Goal: Task Accomplishment & Management: Manage account settings

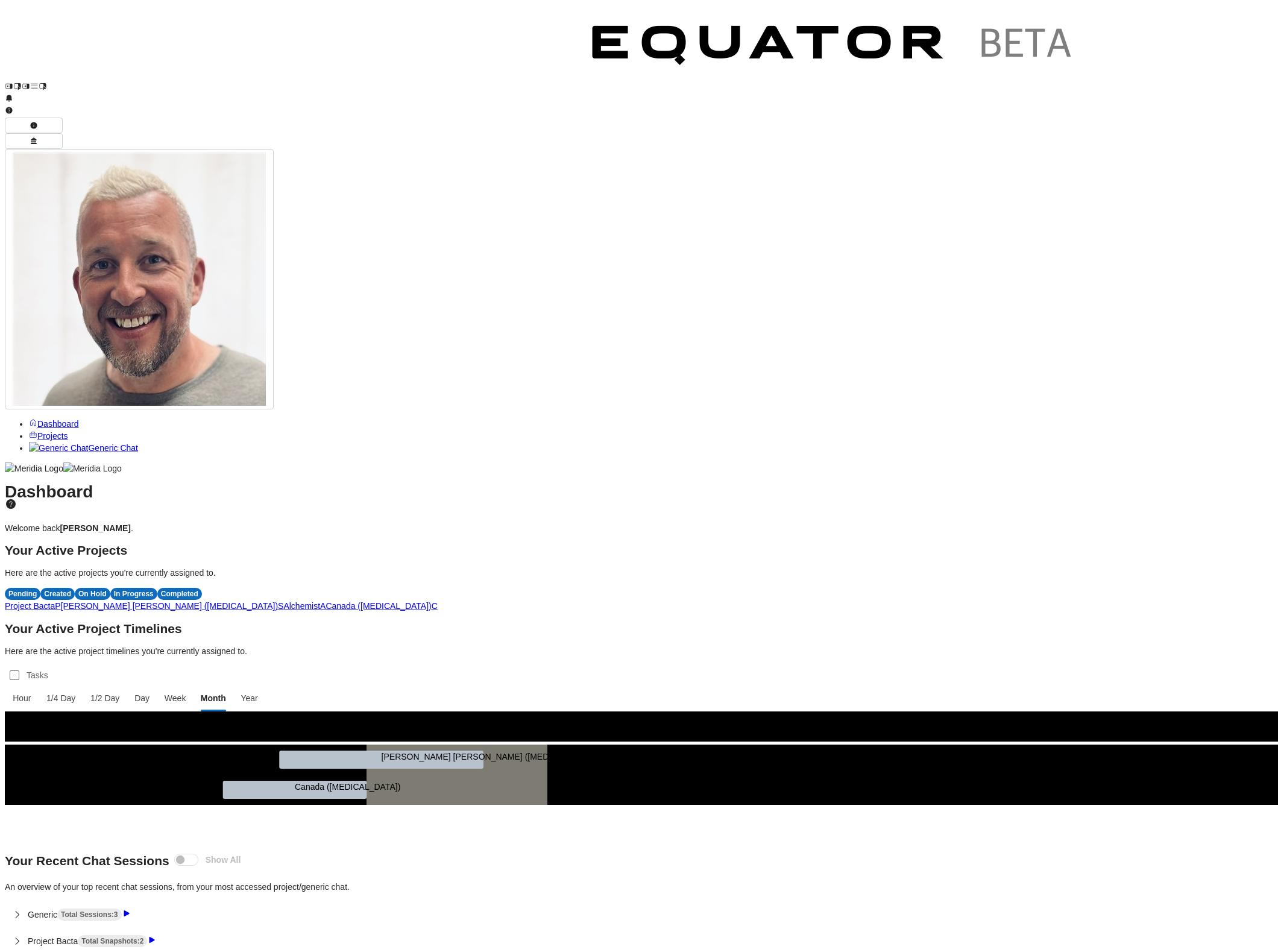
click at [815, 623] on h2 "Your Active Project Timelines" at bounding box center [639, 629] width 1268 height 12
click at [325, 601] on span "A" at bounding box center [322, 606] width 5 height 10
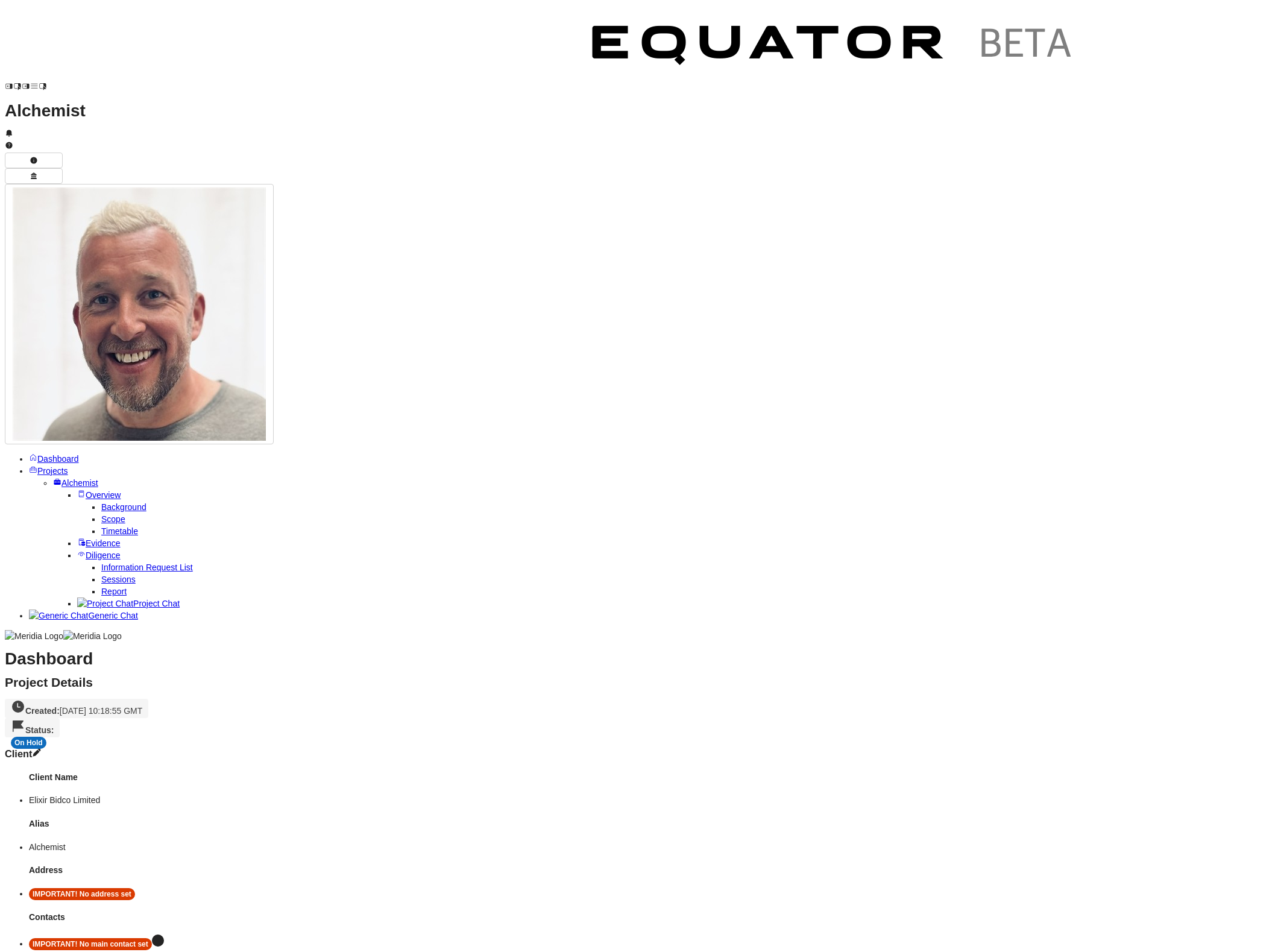
click at [47, 737] on div "On Hold" at bounding box center [29, 743] width 36 height 12
click at [300, 106] on div "In Progress" at bounding box center [292, 107] width 47 height 12
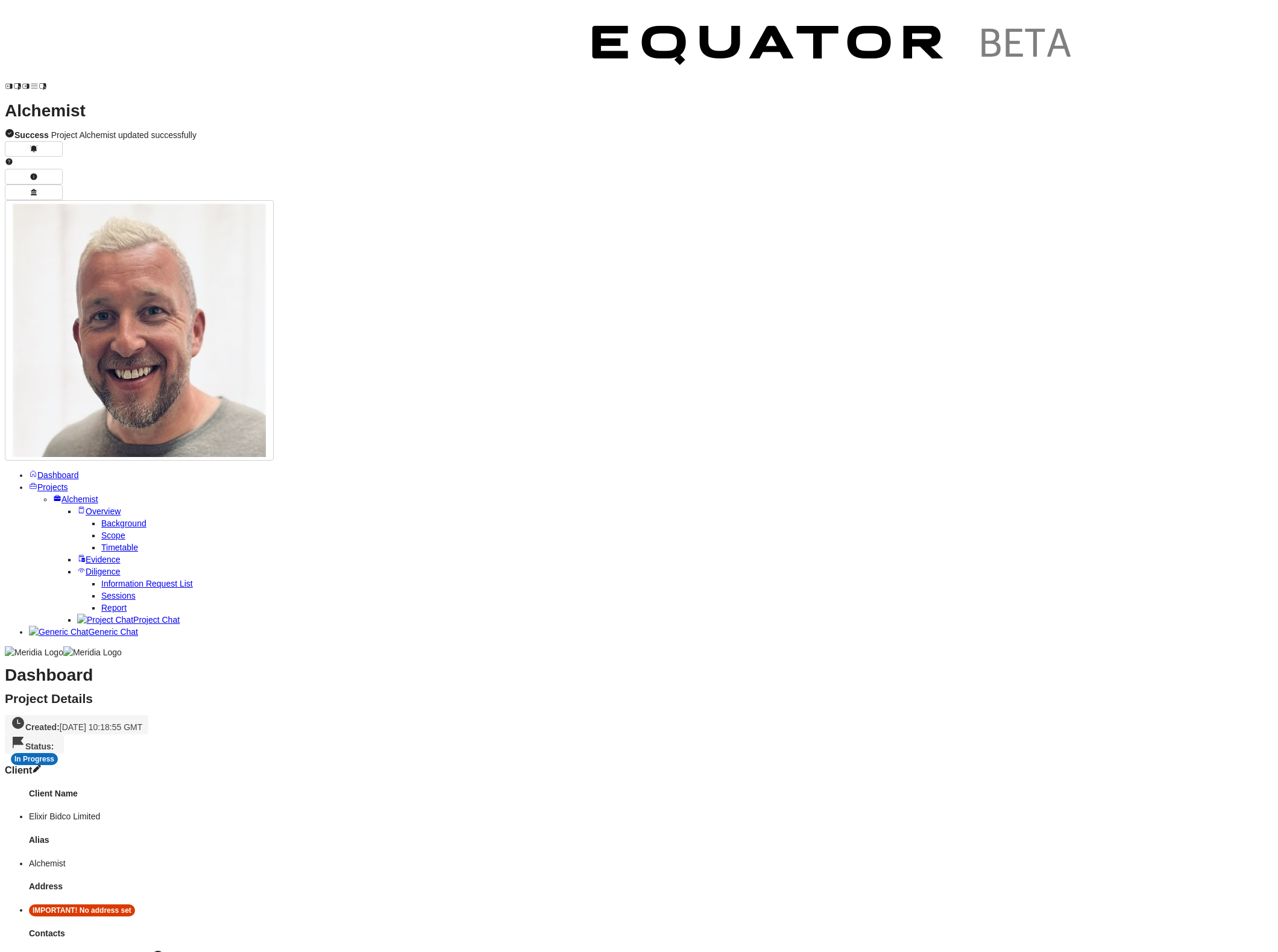
click at [68, 482] on span "Projects" at bounding box center [53, 487] width 31 height 10
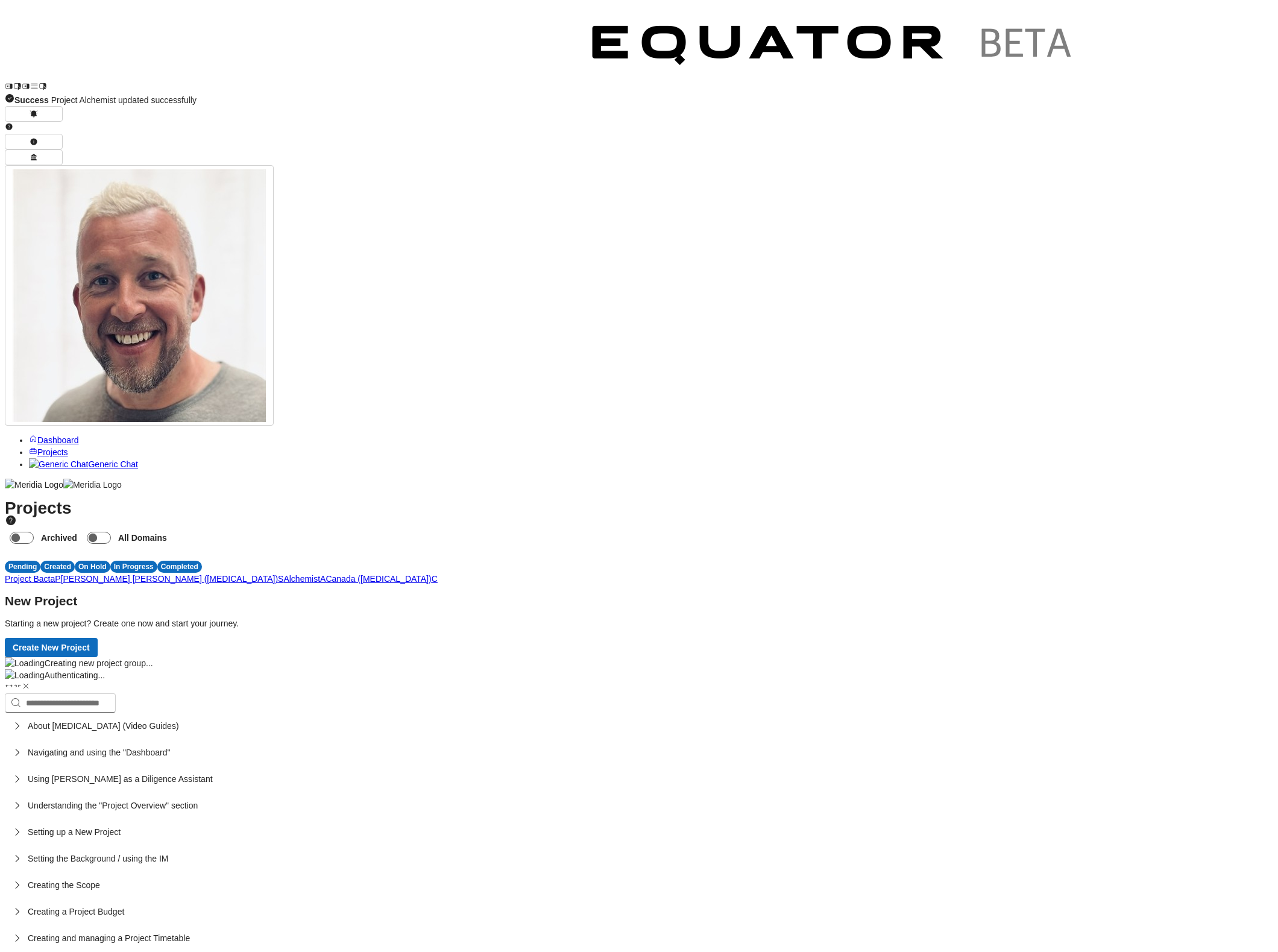
click at [283, 574] on span "S" at bounding box center [280, 578] width 5 height 10
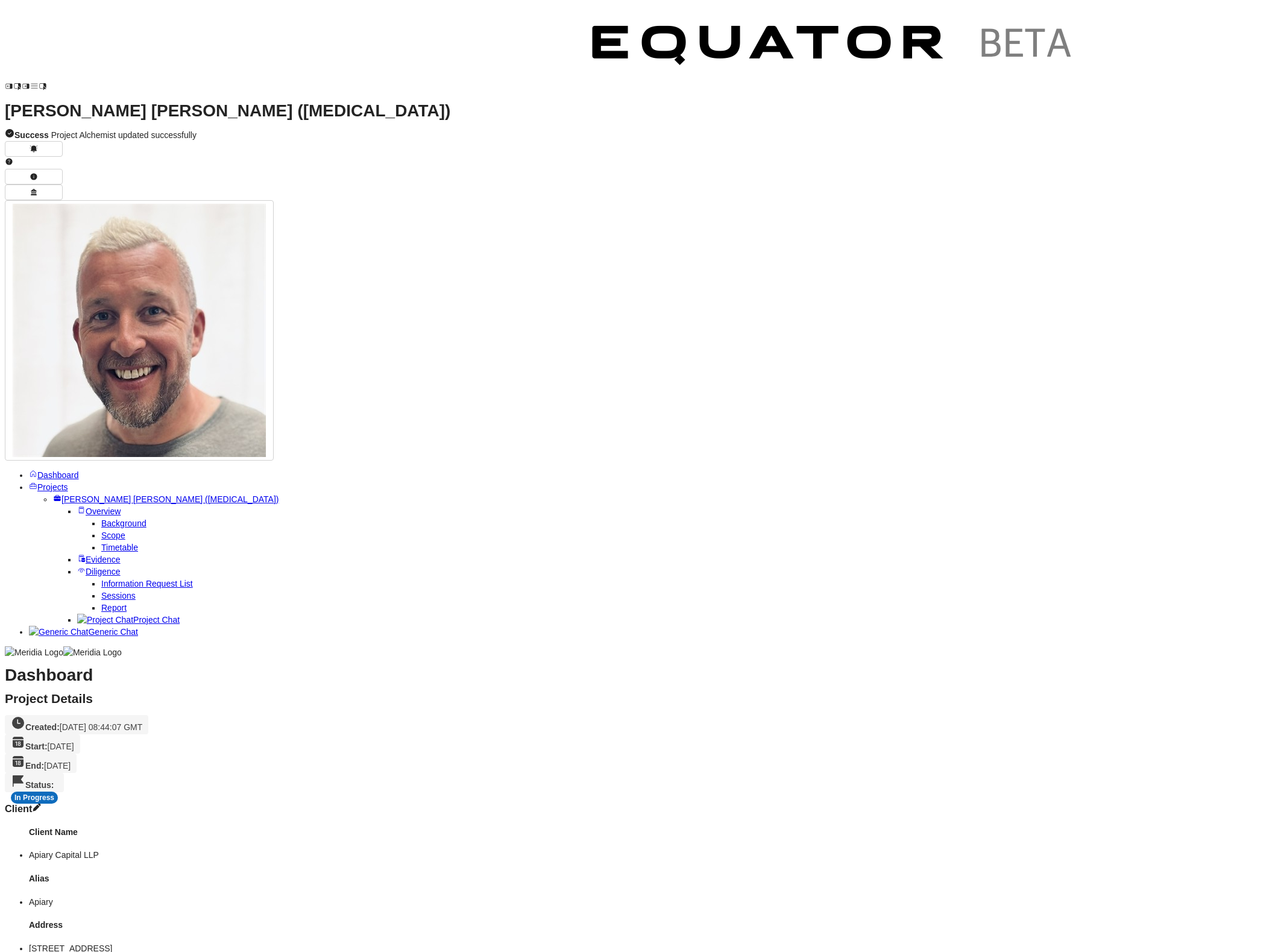
click at [126, 603] on span "Report" at bounding box center [114, 607] width 25 height 10
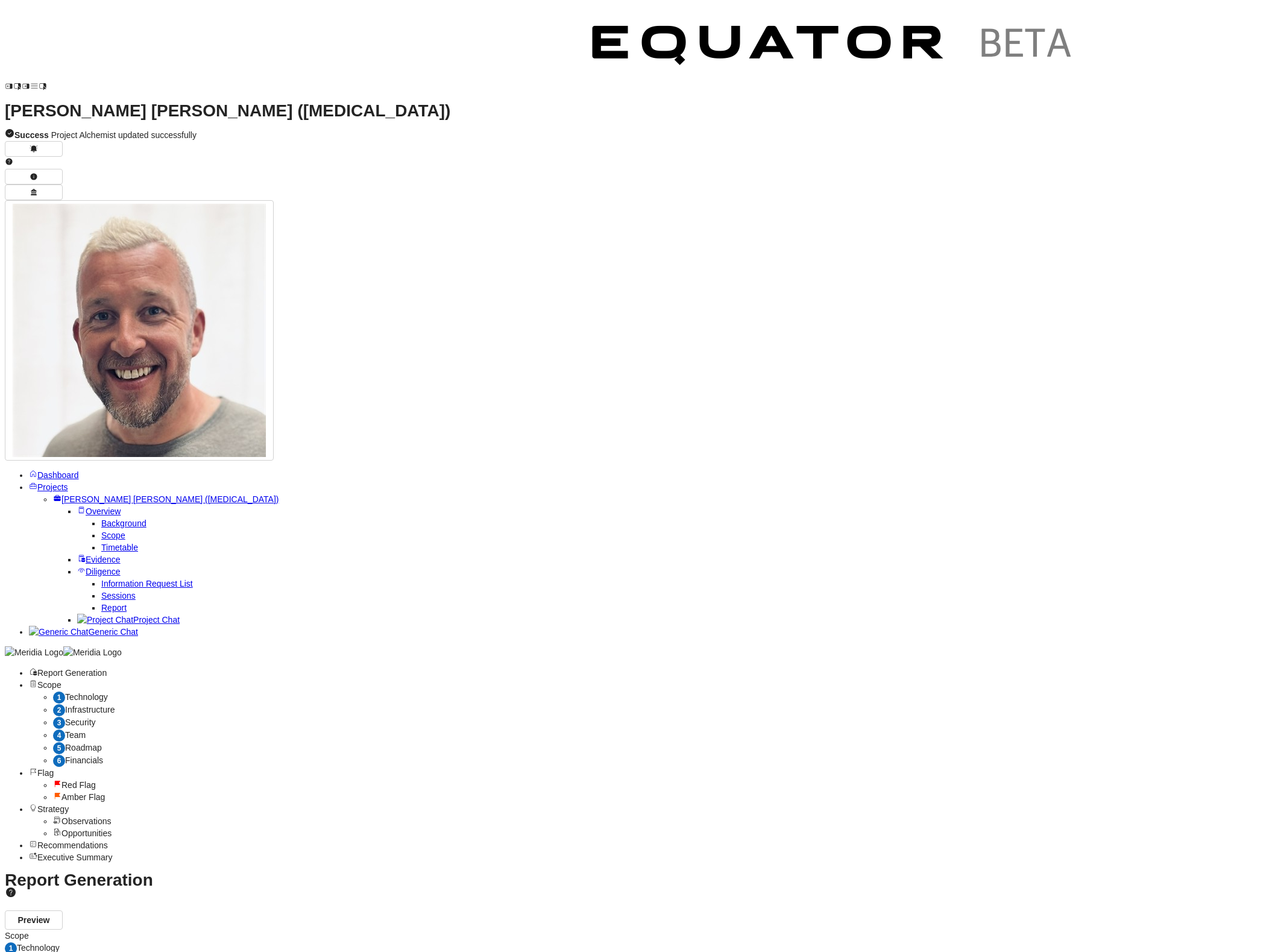
click at [105, 792] on span "Amber Flag" at bounding box center [83, 797] width 44 height 10
click at [108, 692] on span "Technology" at bounding box center [87, 697] width 43 height 10
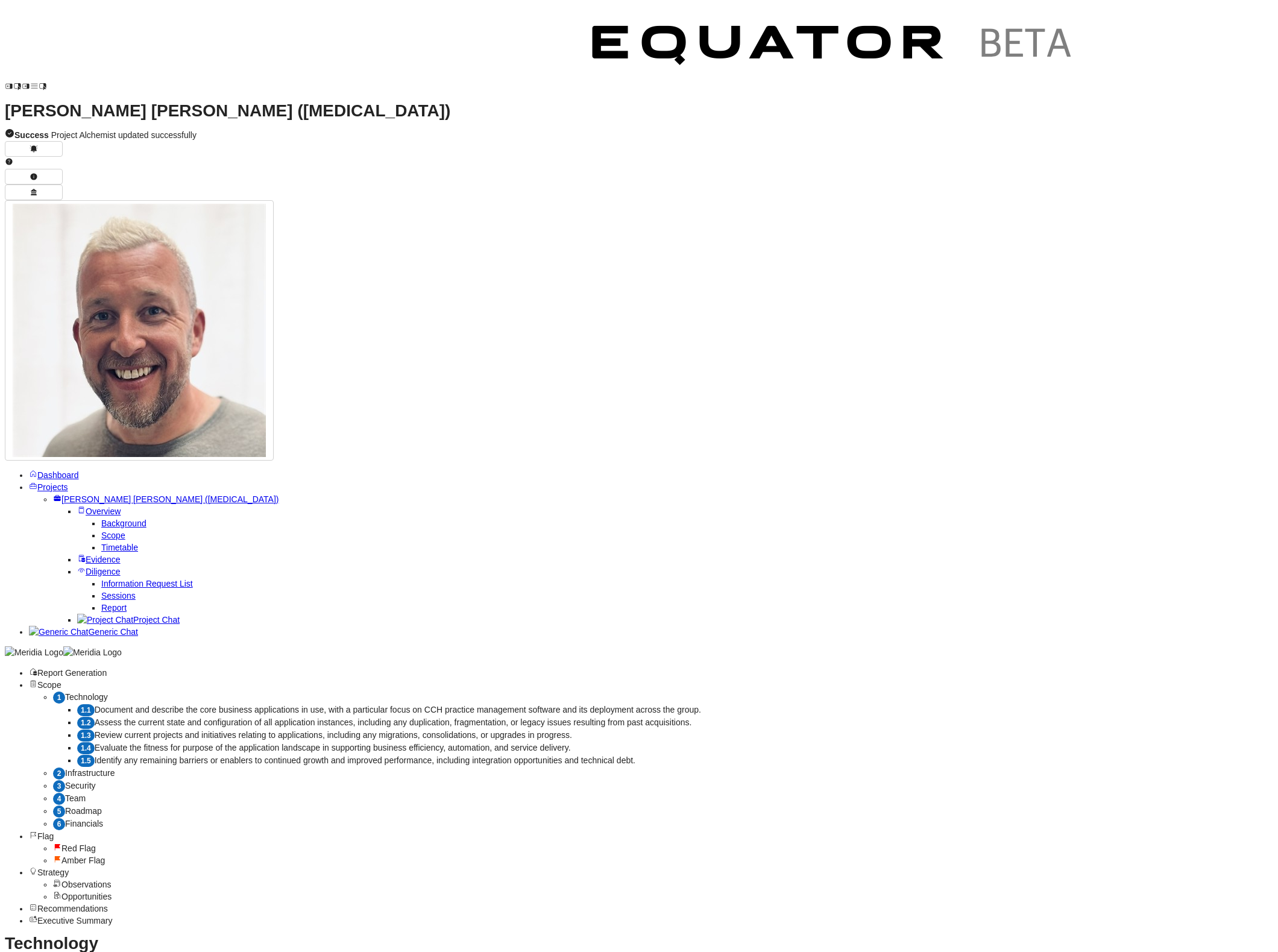
click at [274, 705] on span "Document and describe the core business applications in use, with a particular …" at bounding box center [398, 709] width 606 height 10
select select "*******"
click at [290, 854] on div "Amber Flag" at bounding box center [663, 860] width 1220 height 12
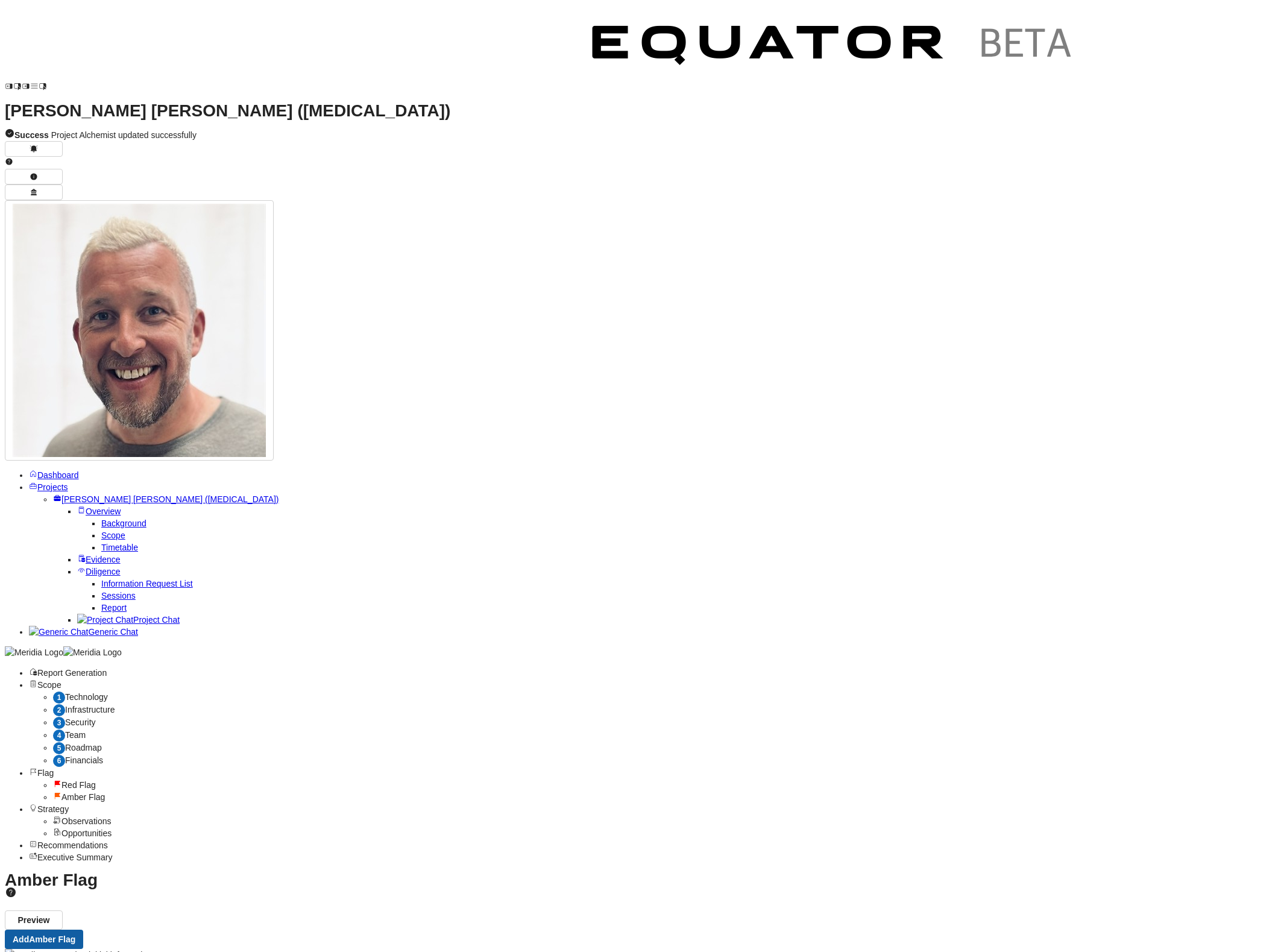
click at [83, 930] on button "Add Amber Flag" at bounding box center [44, 939] width 78 height 19
select select "*******"
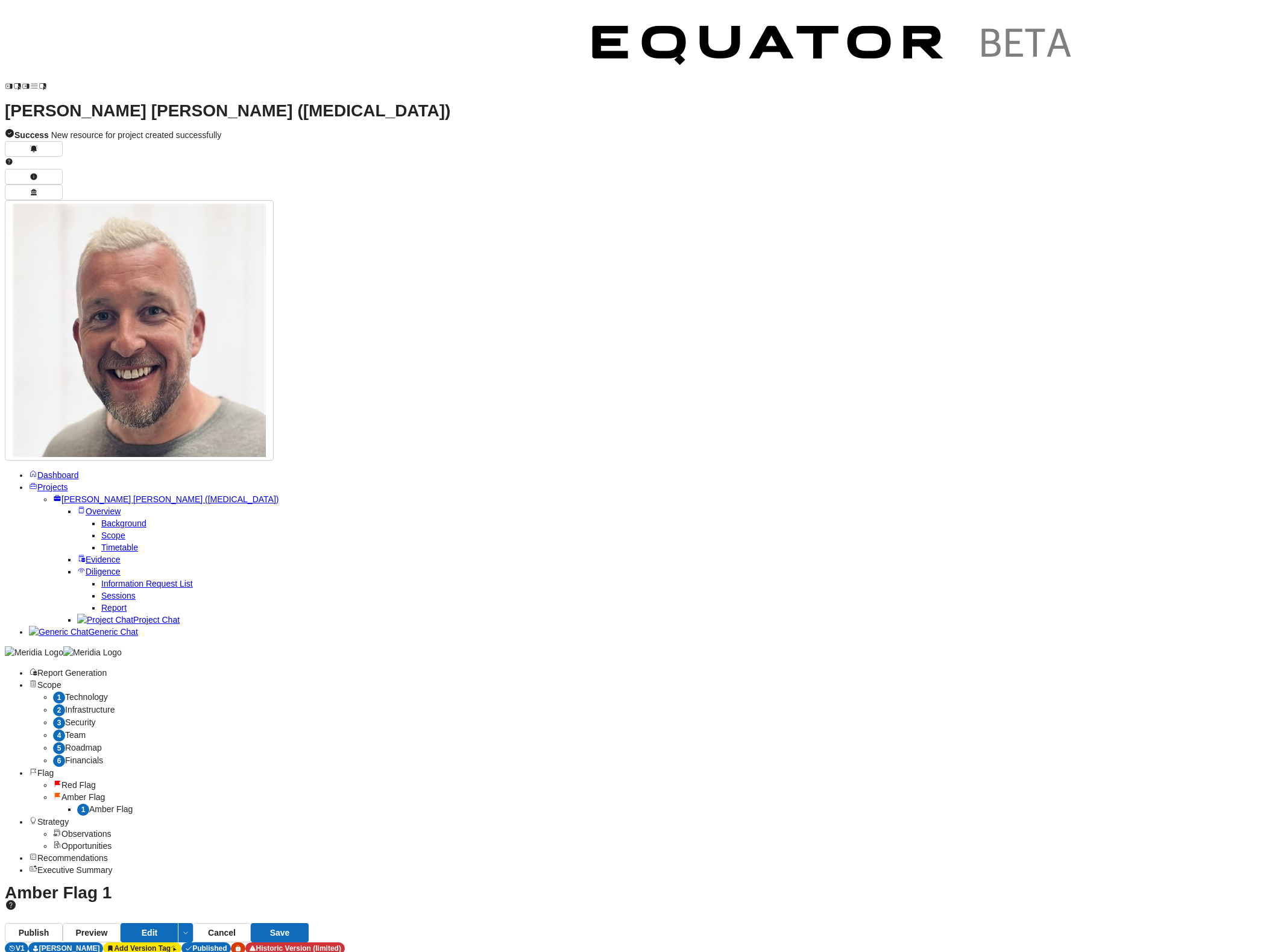
type textarea "****"
click at [38, 188] on icon "button" at bounding box center [33, 192] width 8 height 8
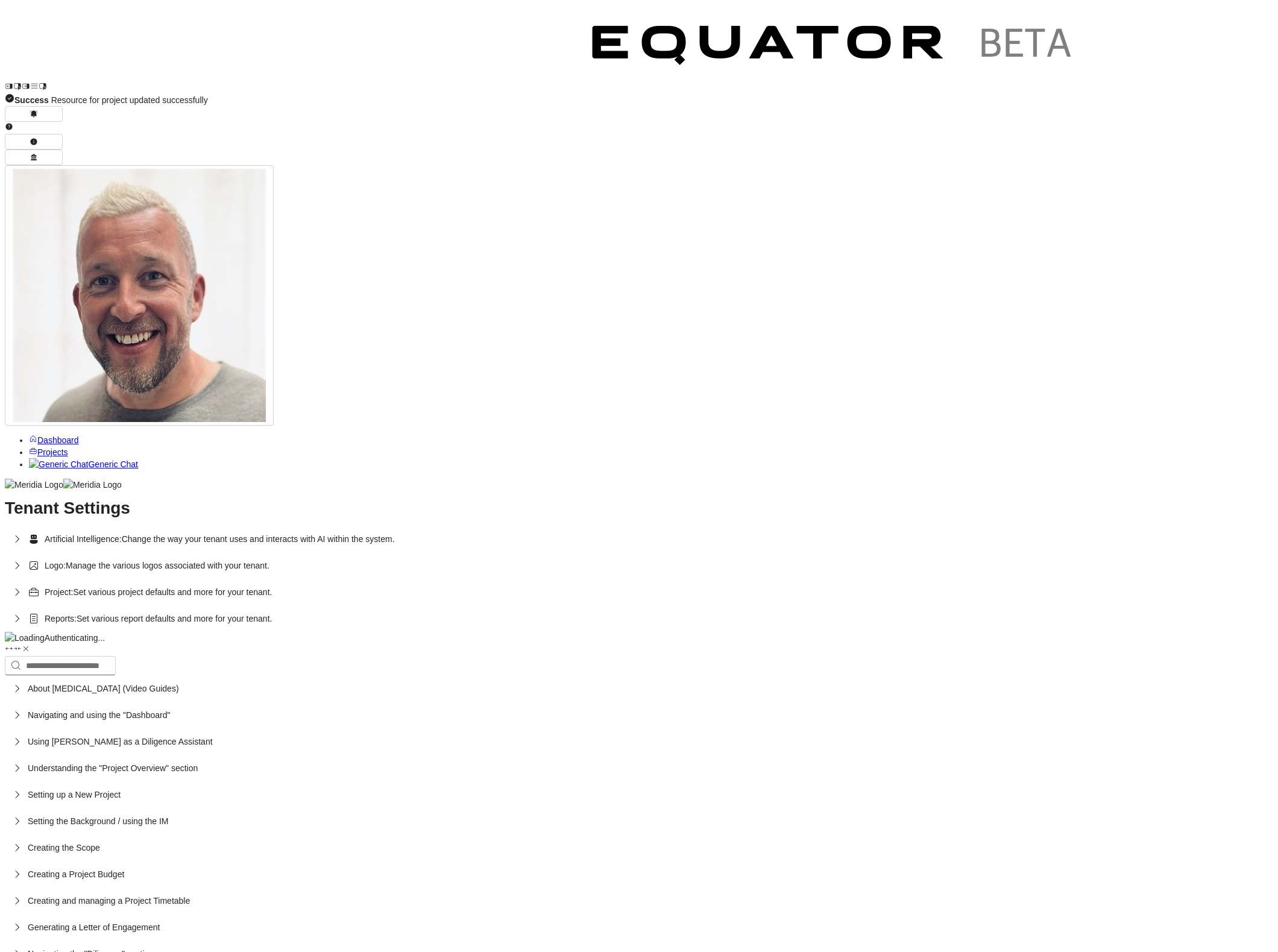
click at [19, 588] on icon "button" at bounding box center [17, 592] width 4 height 7
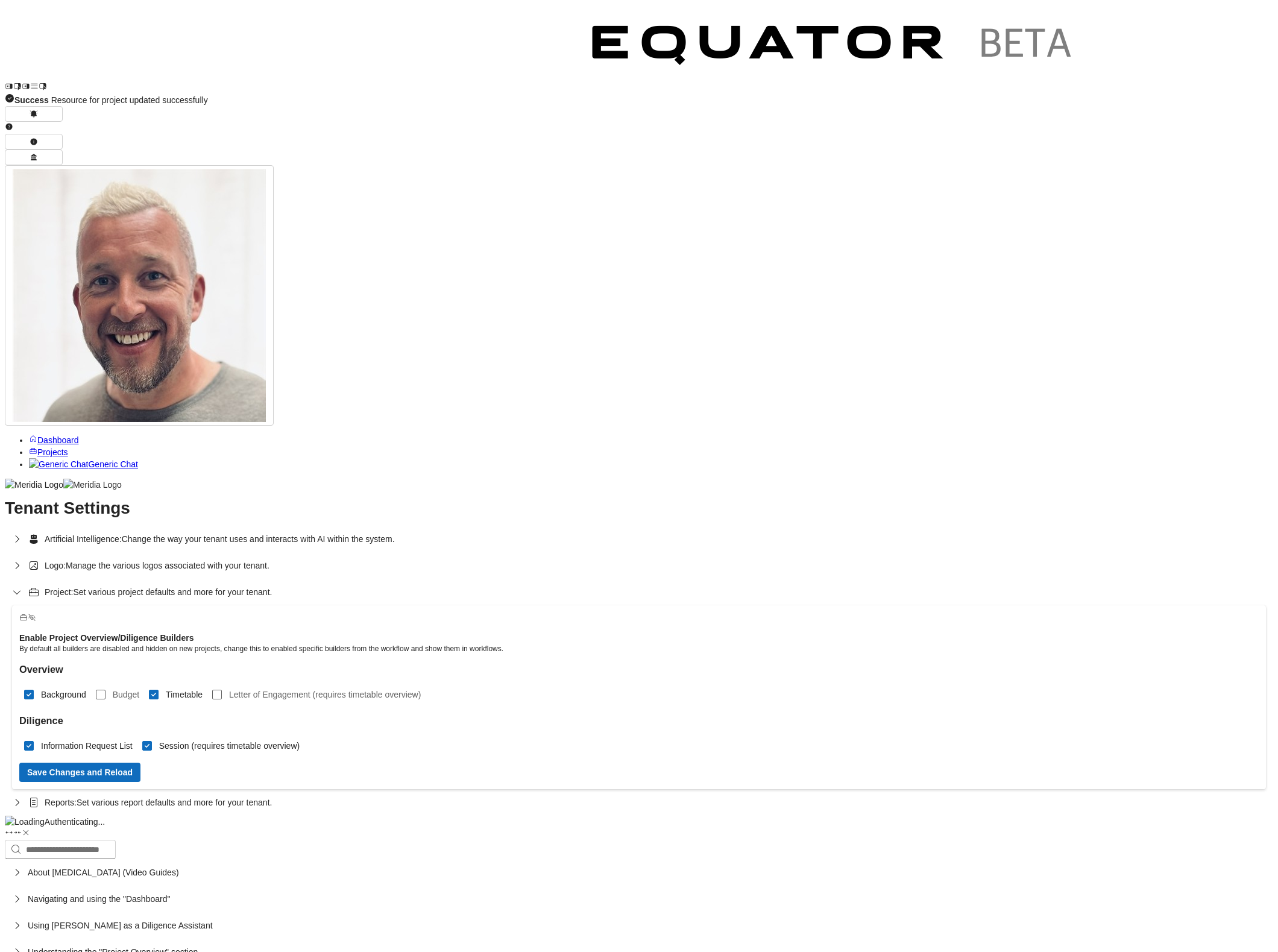
click at [66, 448] on span "Projects" at bounding box center [53, 452] width 31 height 10
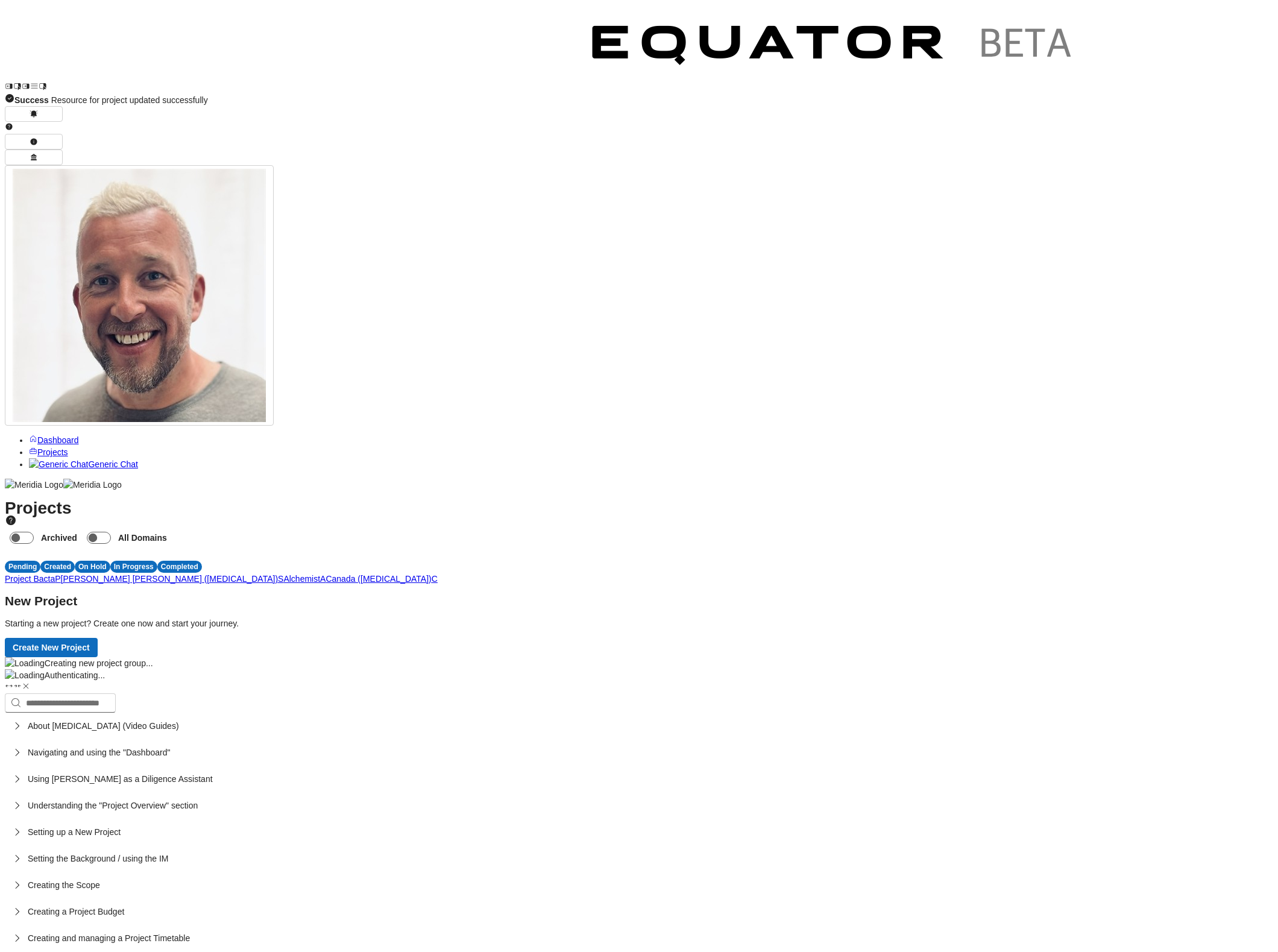
click at [283, 574] on span "S" at bounding box center [280, 578] width 5 height 10
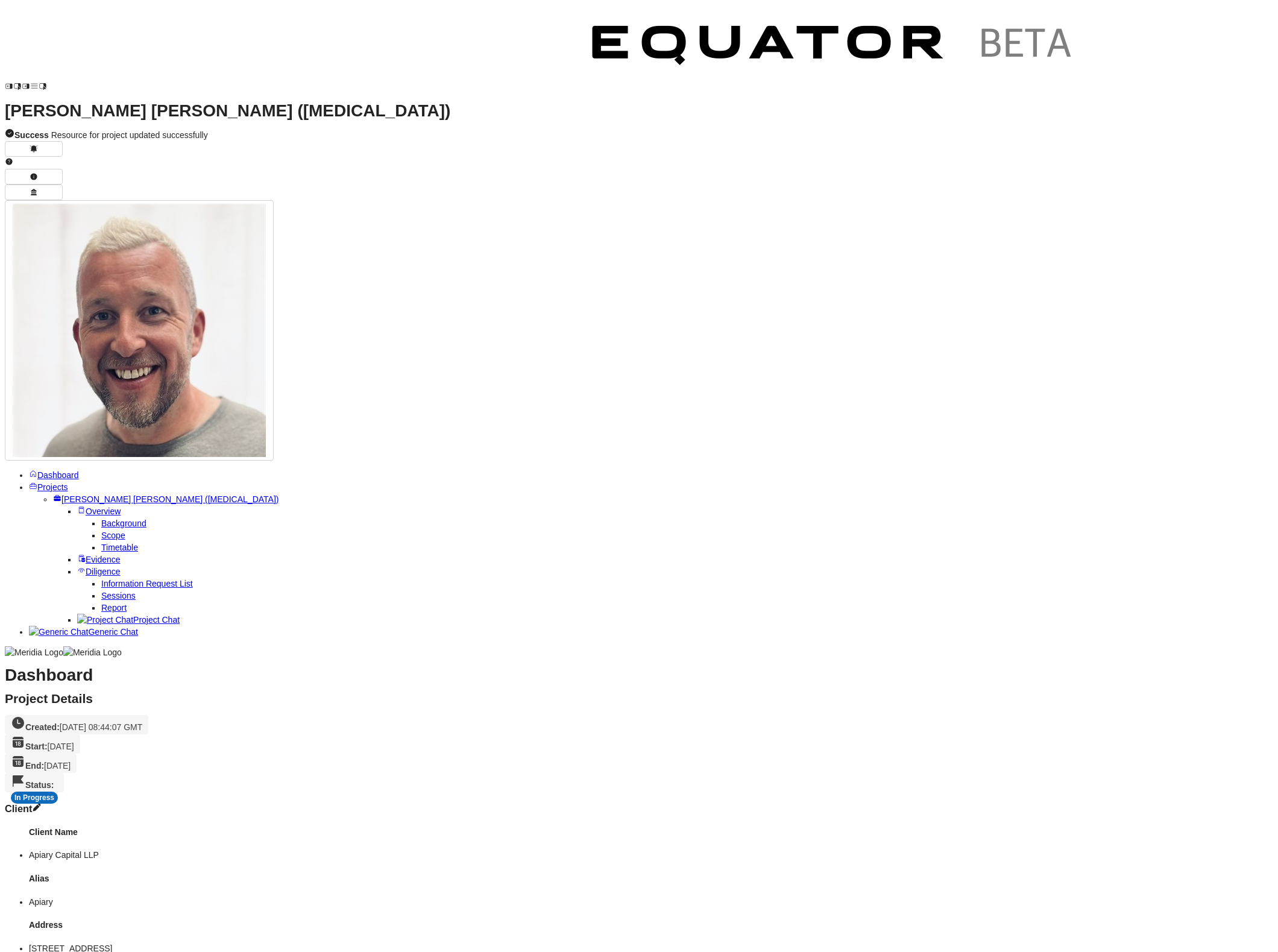
click at [101, 603] on span "Report" at bounding box center [114, 607] width 25 height 10
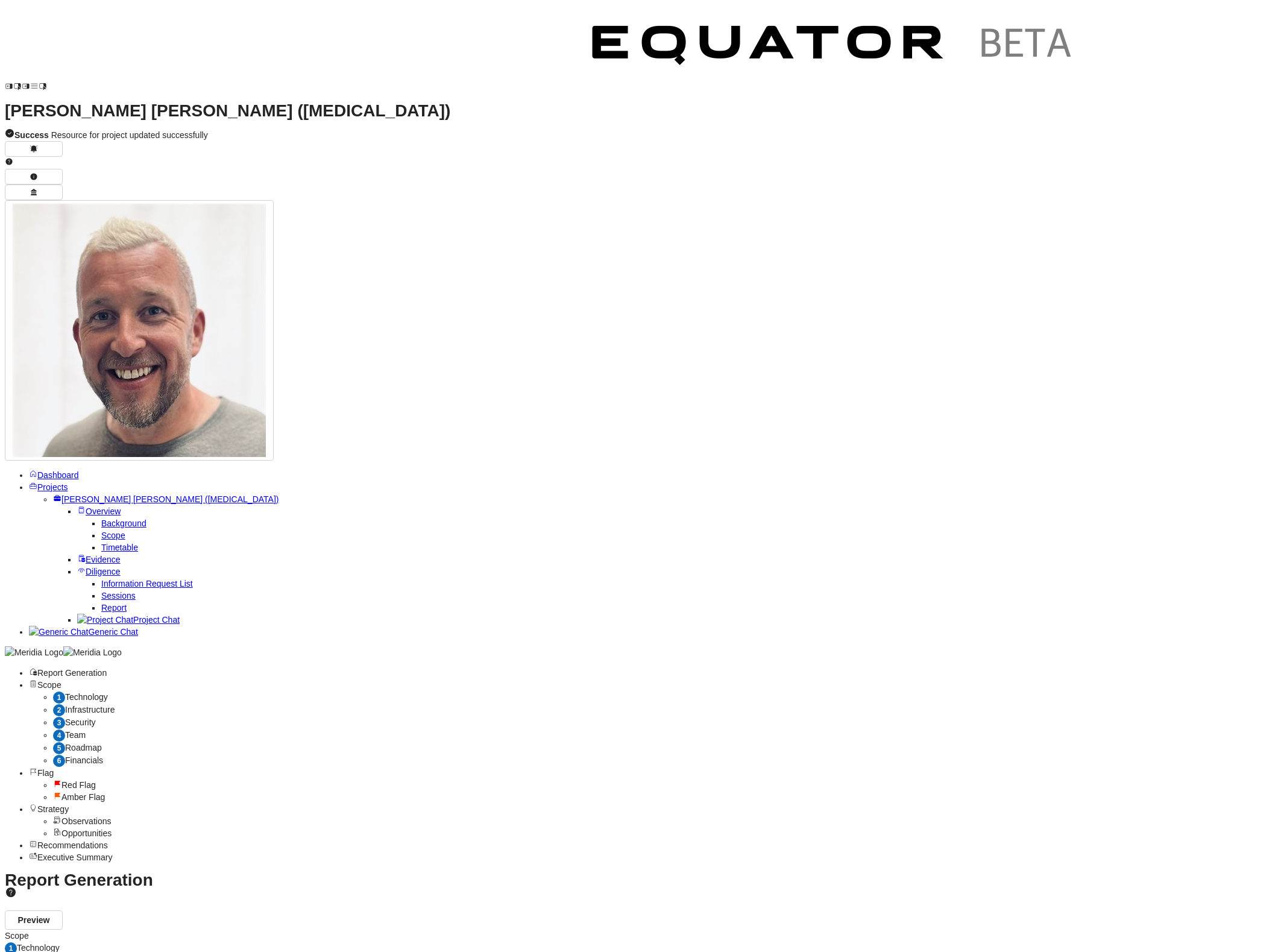
click at [115, 705] on span "Infrastructure" at bounding box center [89, 709] width 50 height 10
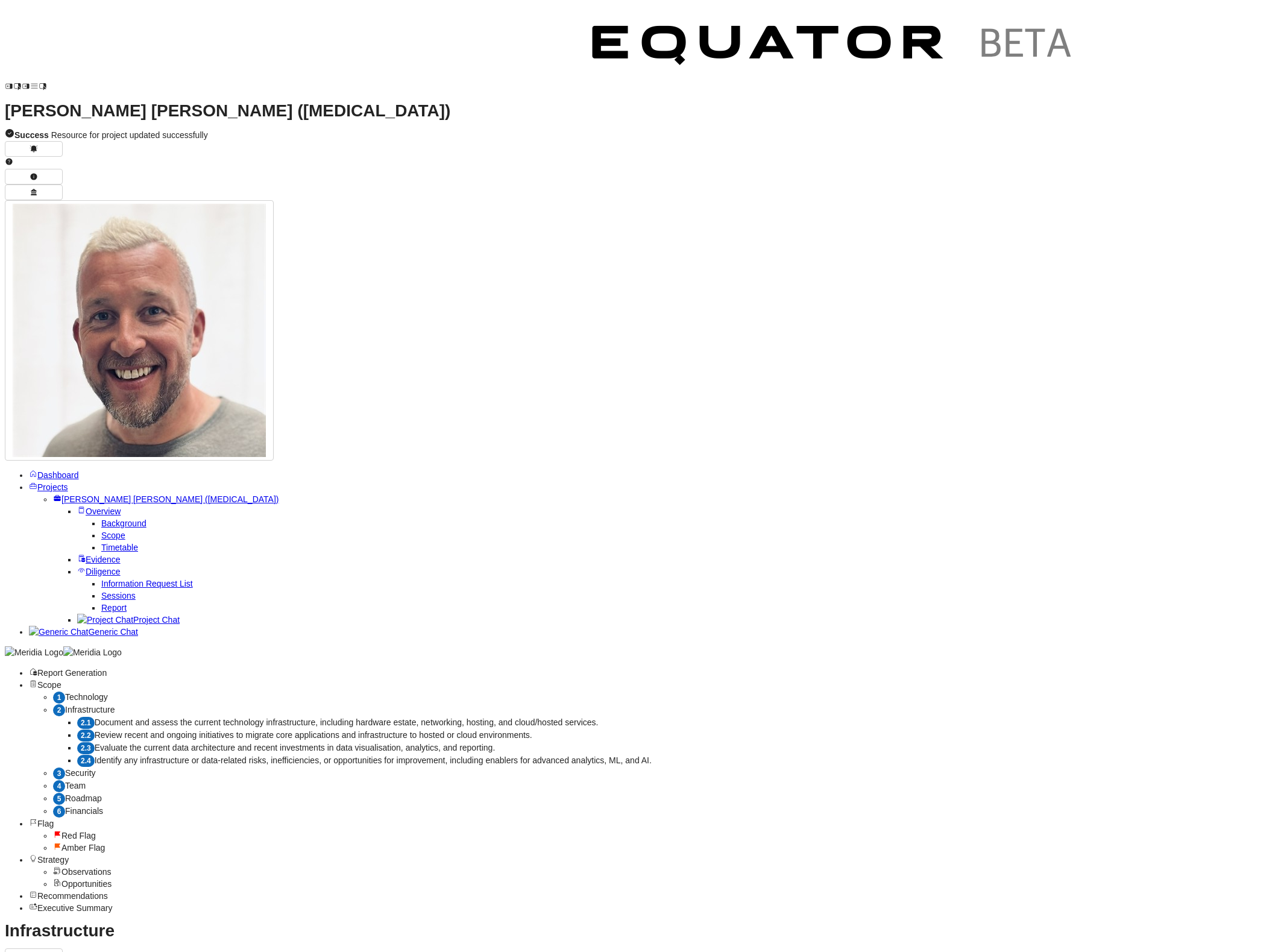
click at [371, 718] on span "Document and assess the current technology infrastructure, including hardware e…" at bounding box center [346, 722] width 504 height 10
drag, startPoint x: 441, startPoint y: 289, endPoint x: 819, endPoint y: 730, distance: 580.8
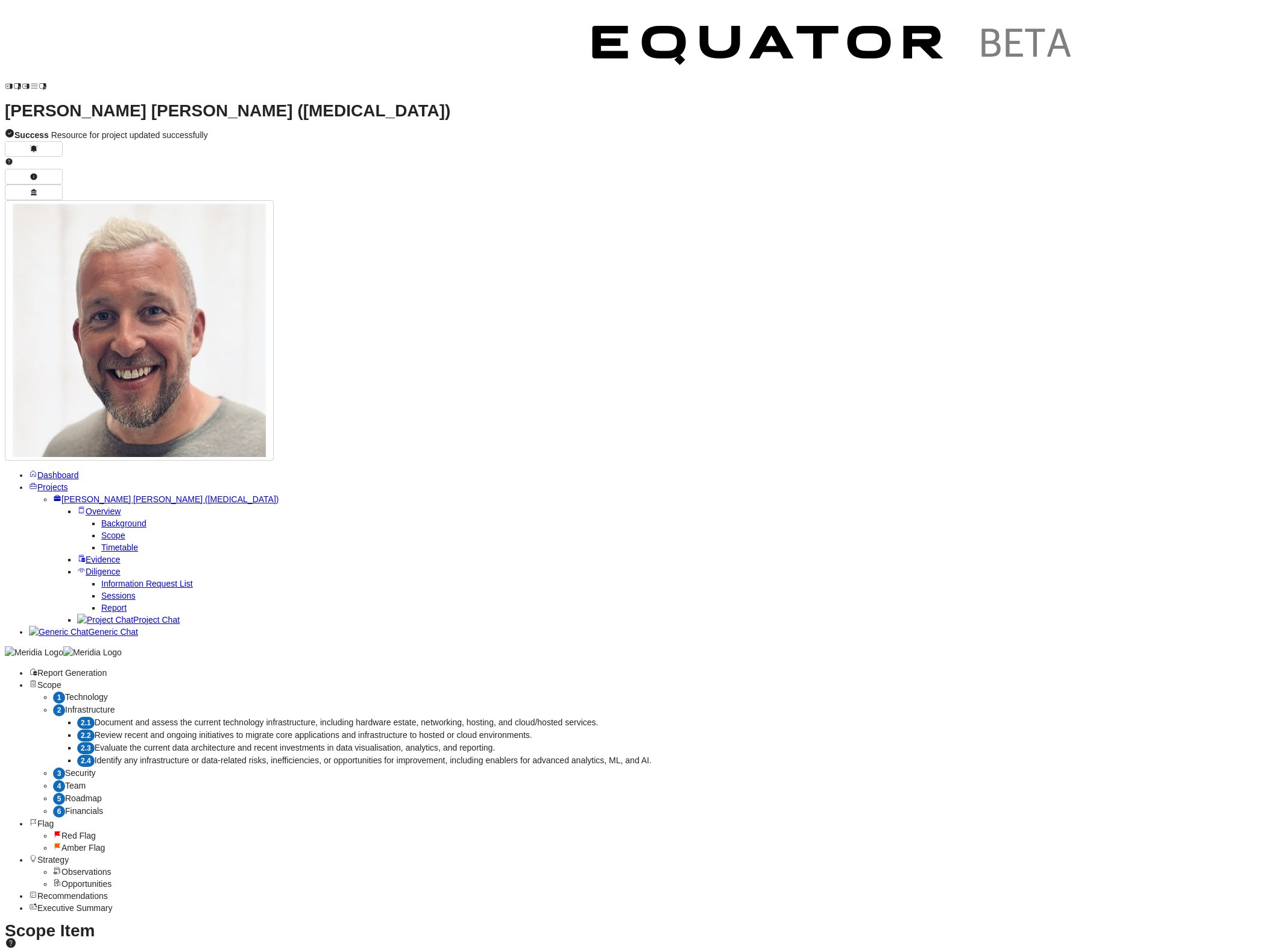
click at [691, 36] on div "Completed" at bounding box center [693, 36] width 44 height 12
click at [628, 34] on div "Issue" at bounding box center [632, 36] width 26 height 12
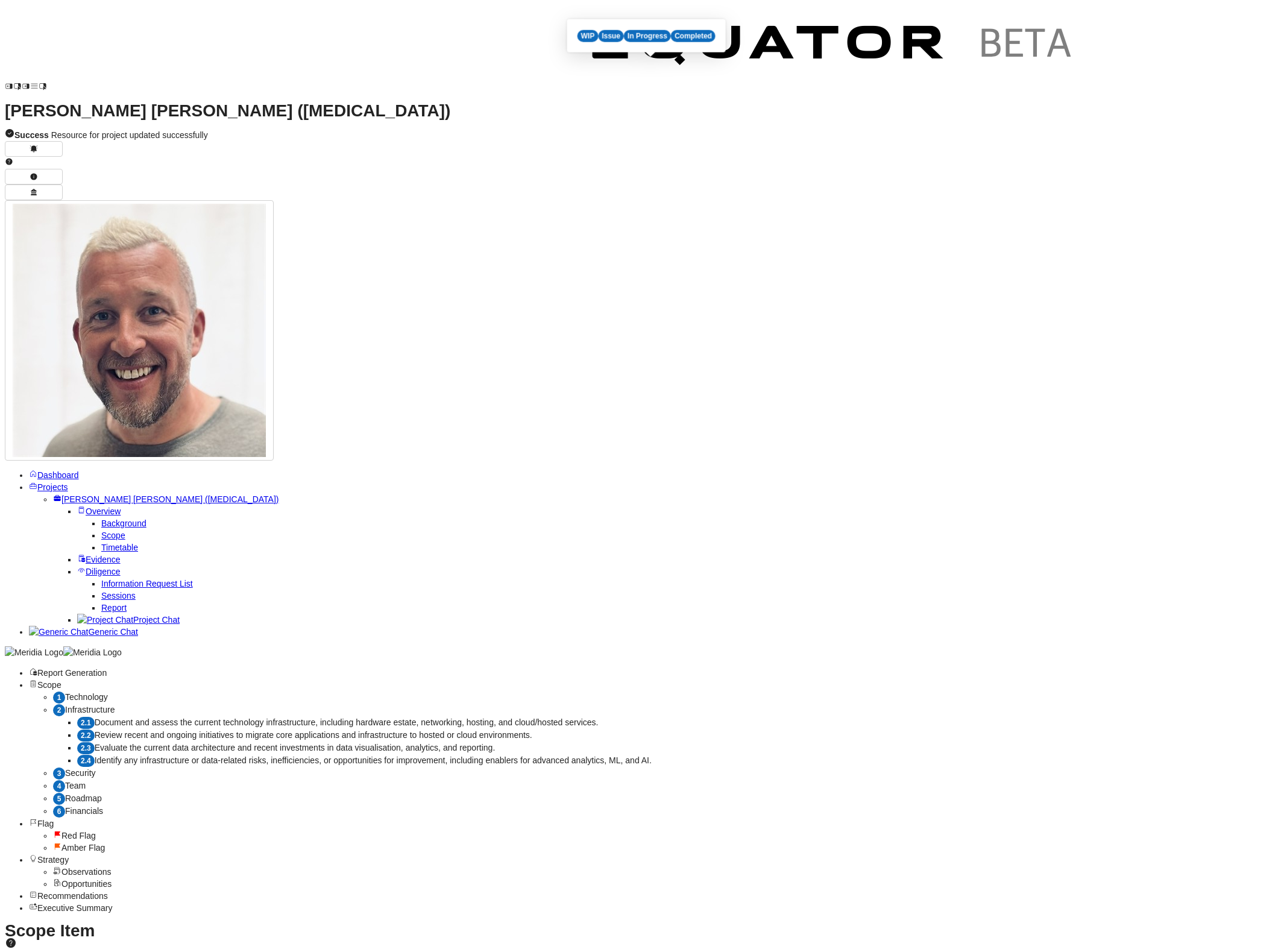
click at [618, 38] on div "Issue" at bounding box center [610, 36] width 26 height 12
click at [694, 38] on div "Completed" at bounding box center [693, 36] width 44 height 12
click at [727, 36] on div "Completed" at bounding box center [714, 36] width 44 height 12
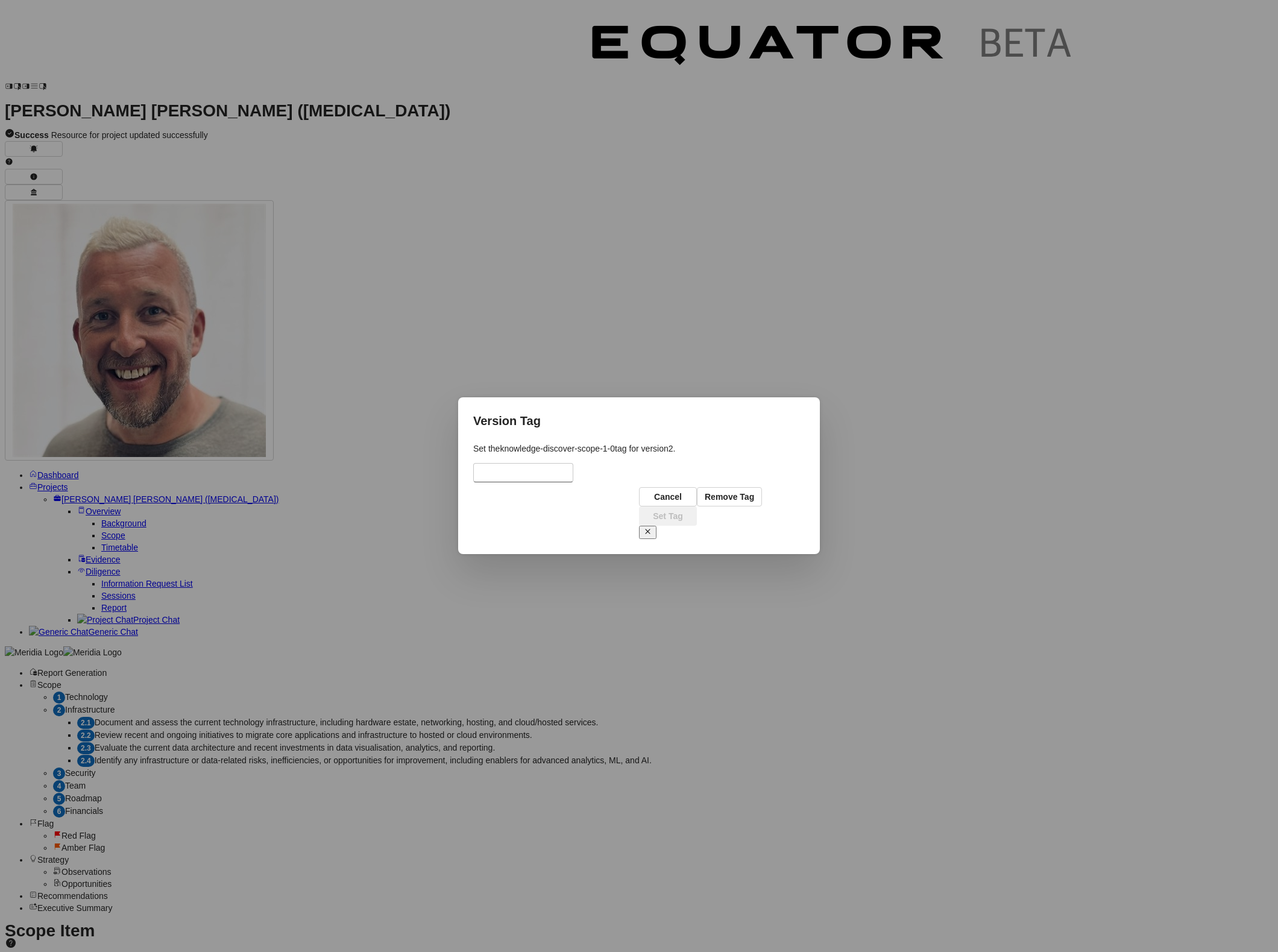
click at [572, 482] on input "text" at bounding box center [524, 473] width 99 height 18
click at [652, 527] on icon at bounding box center [647, 531] width 8 height 8
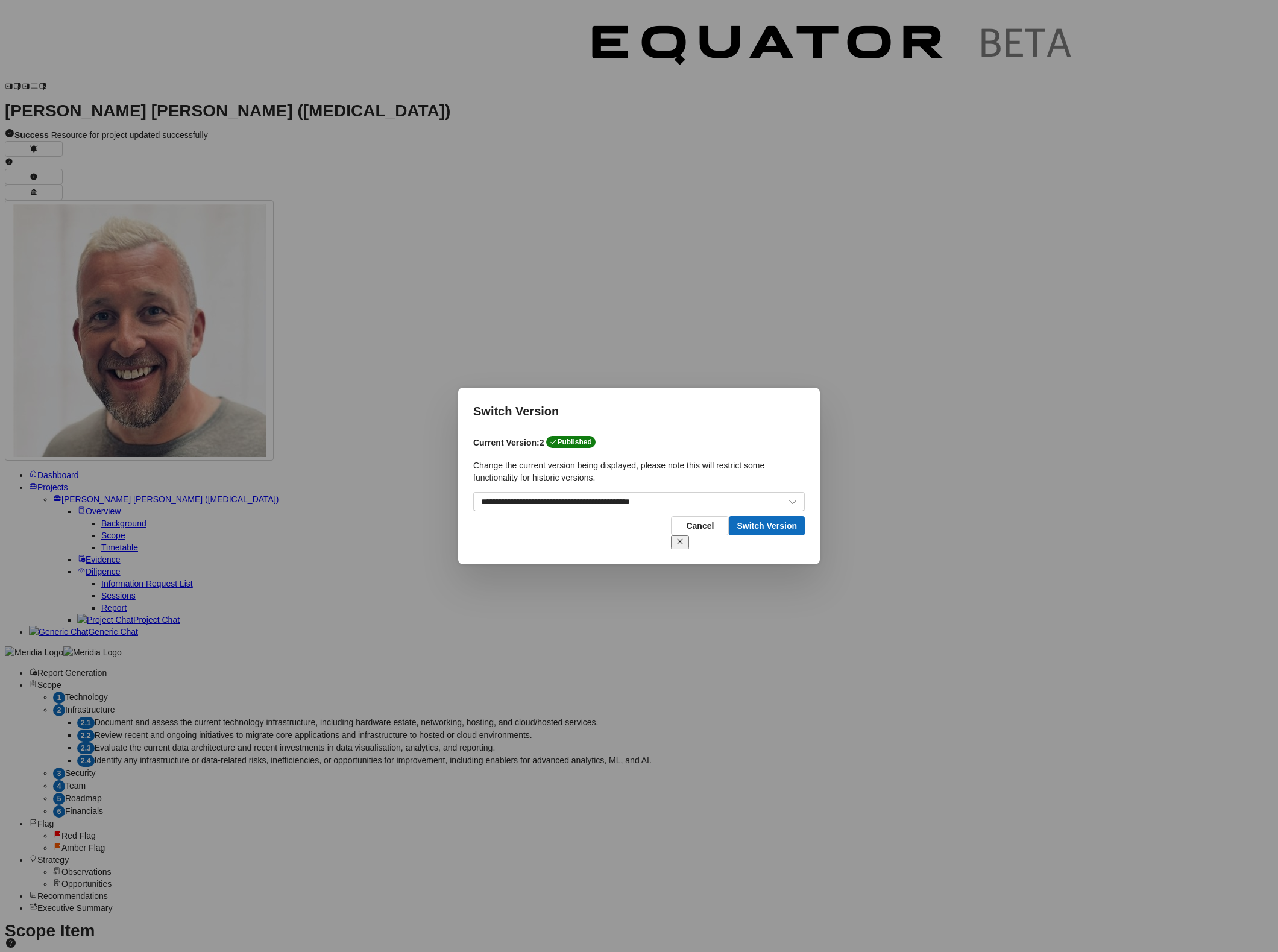
click at [683, 537] on icon at bounding box center [680, 541] width 8 height 8
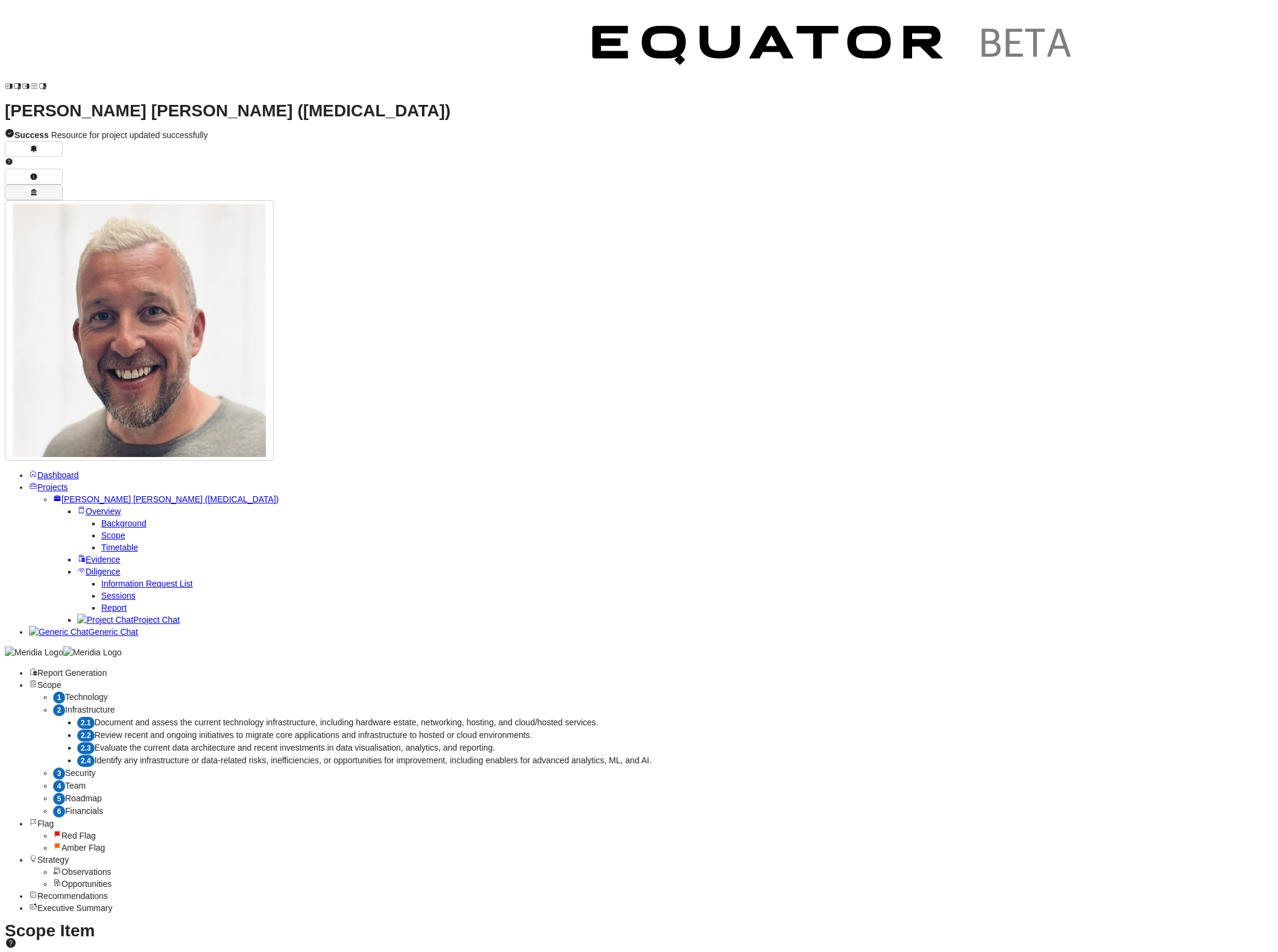
click at [37, 189] on icon "button" at bounding box center [34, 192] width 6 height 7
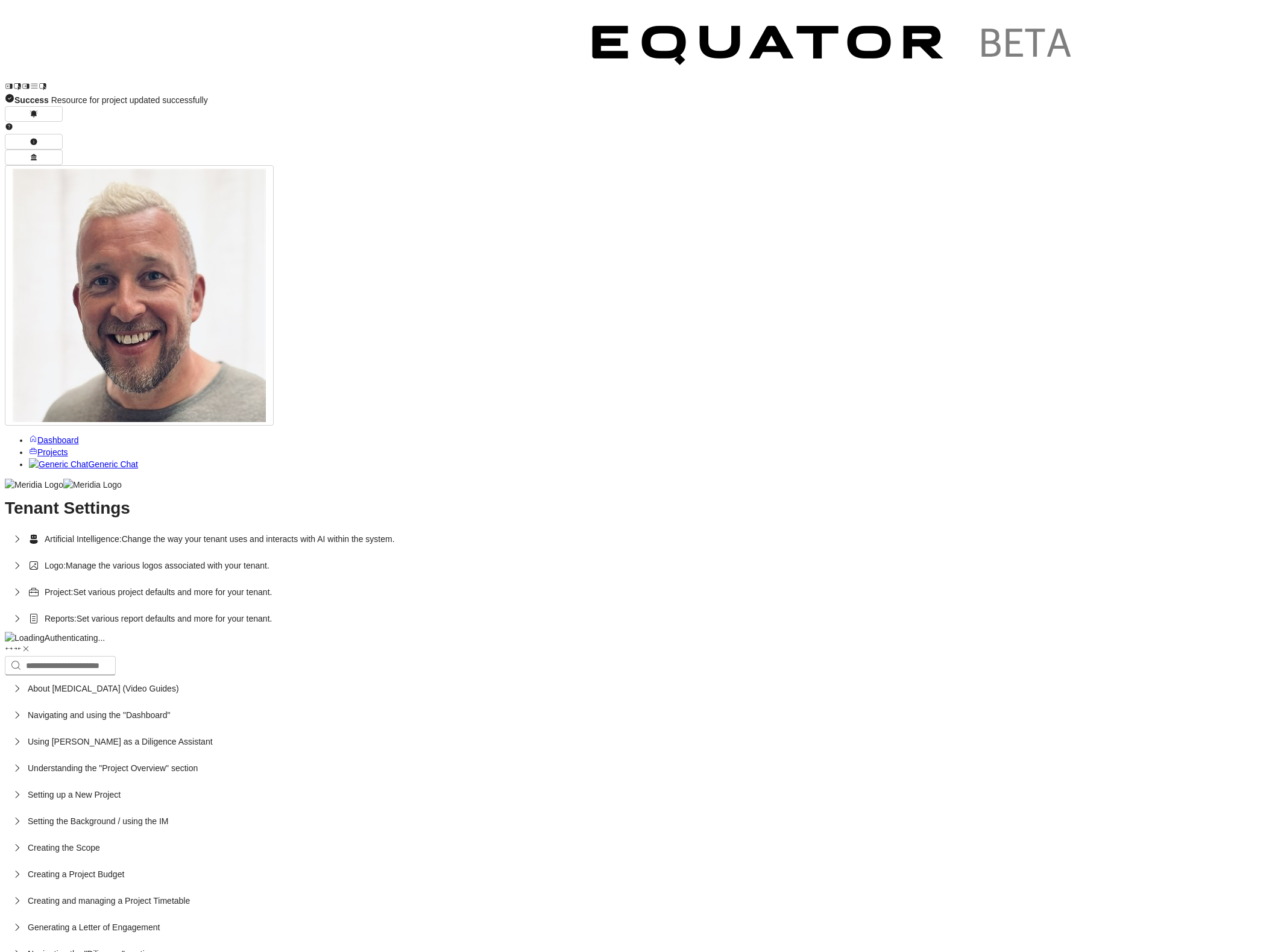
click at [23, 533] on icon "button" at bounding box center [17, 539] width 12 height 12
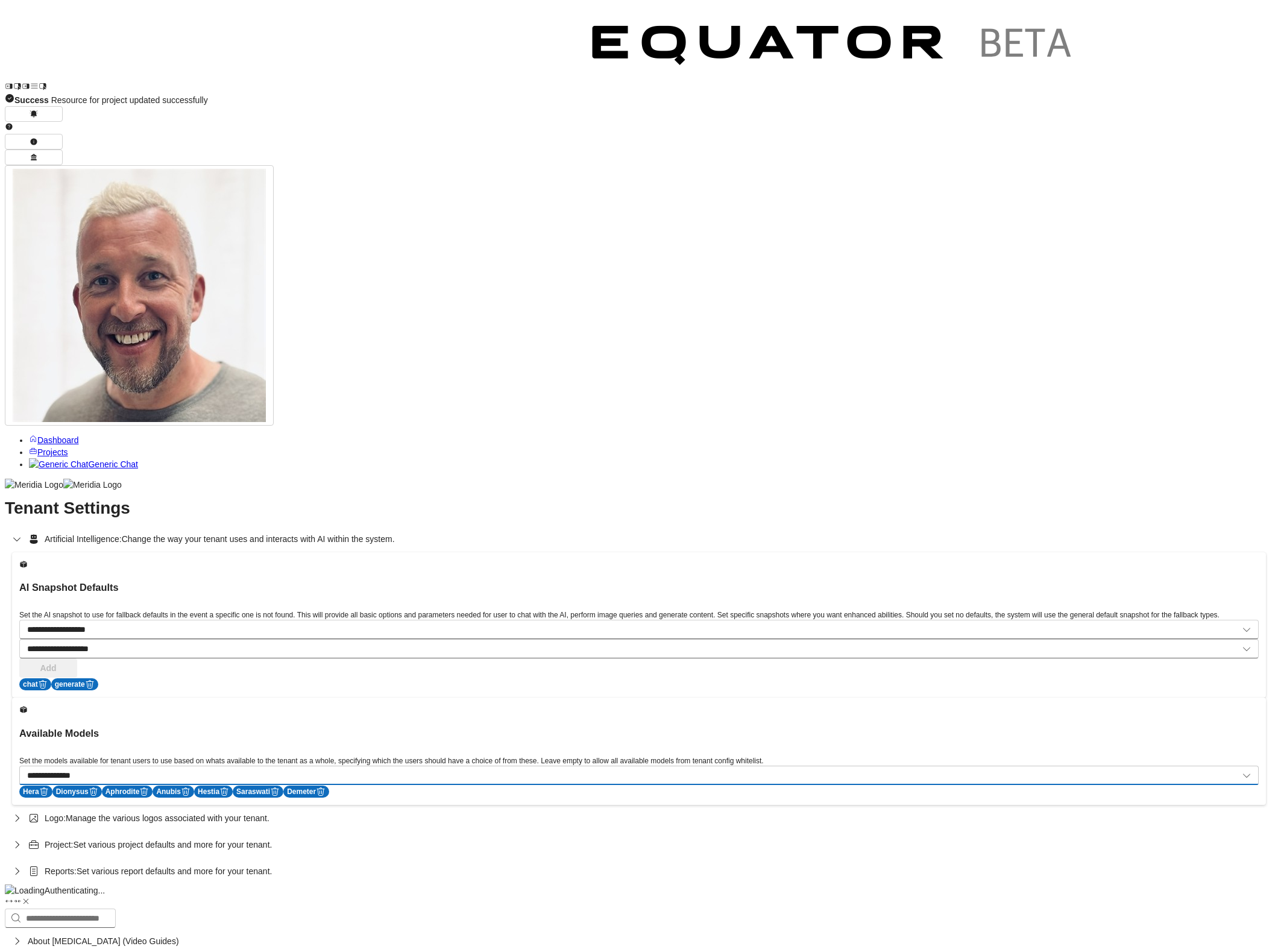
click at [1200, 766] on select "**********" at bounding box center [639, 775] width 1240 height 19
click at [23, 839] on icon "button" at bounding box center [17, 845] width 12 height 12
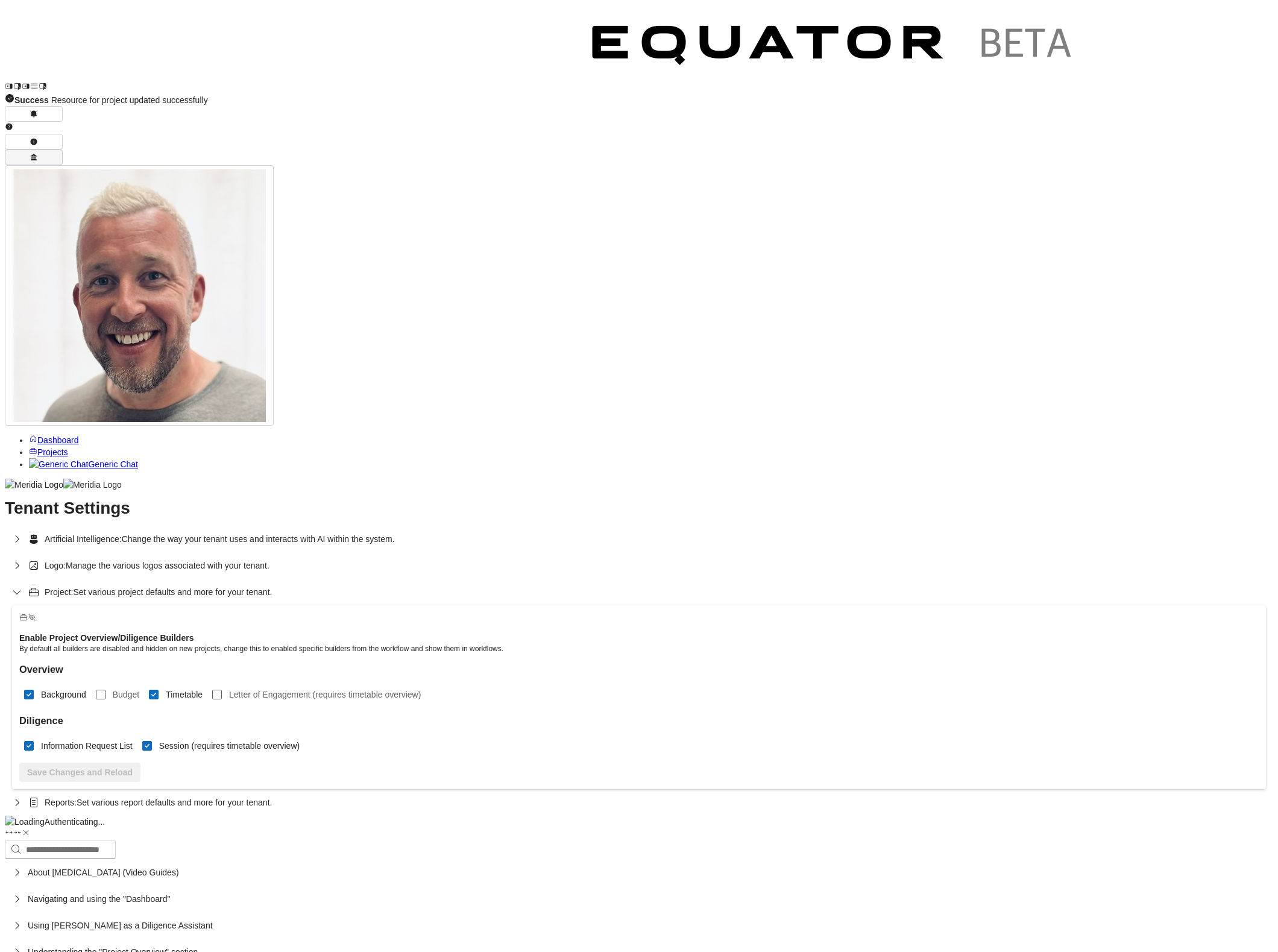
click at [37, 154] on icon "button" at bounding box center [34, 157] width 6 height 7
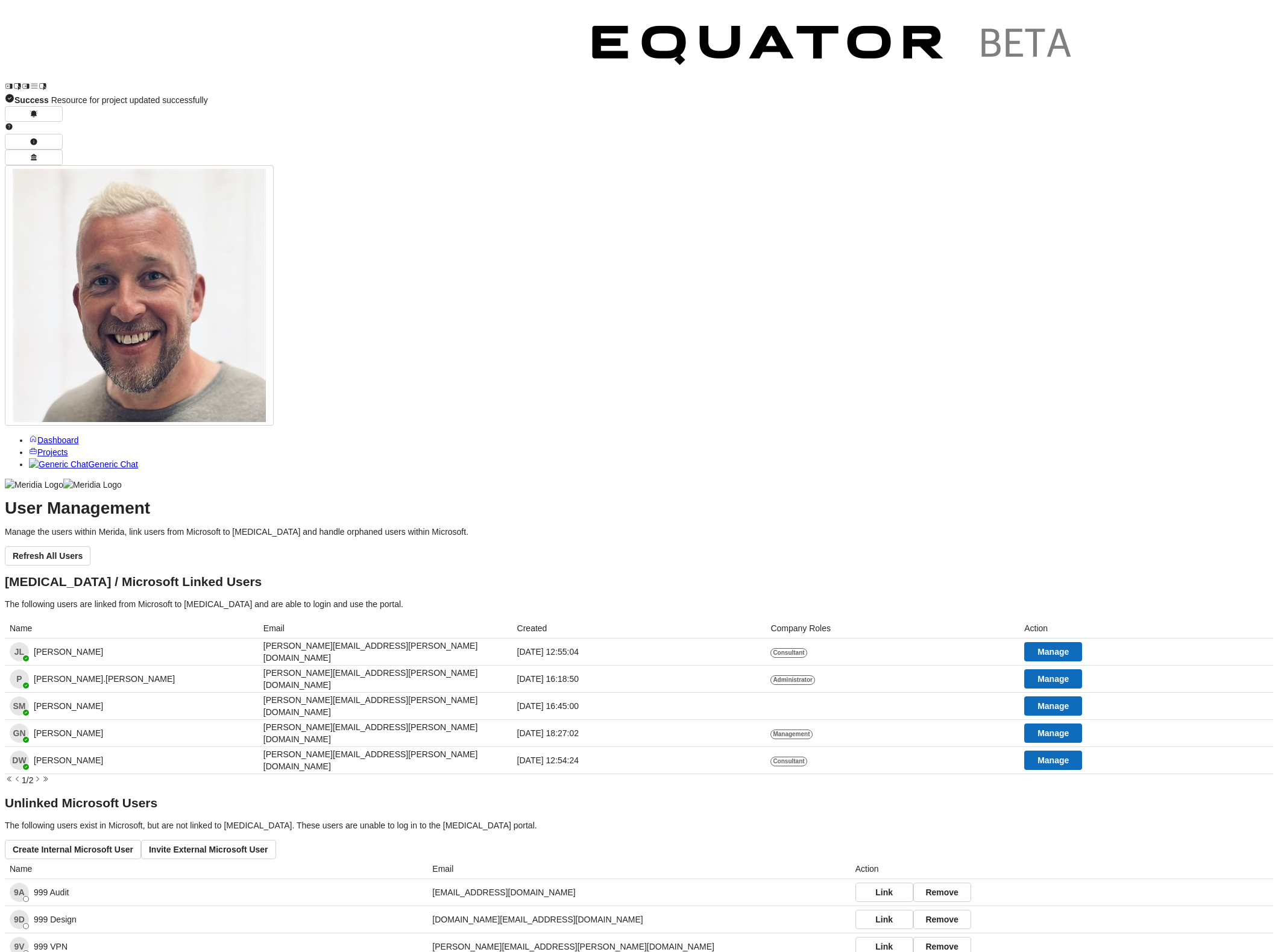
click at [41, 774] on icon at bounding box center [37, 778] width 8 height 8
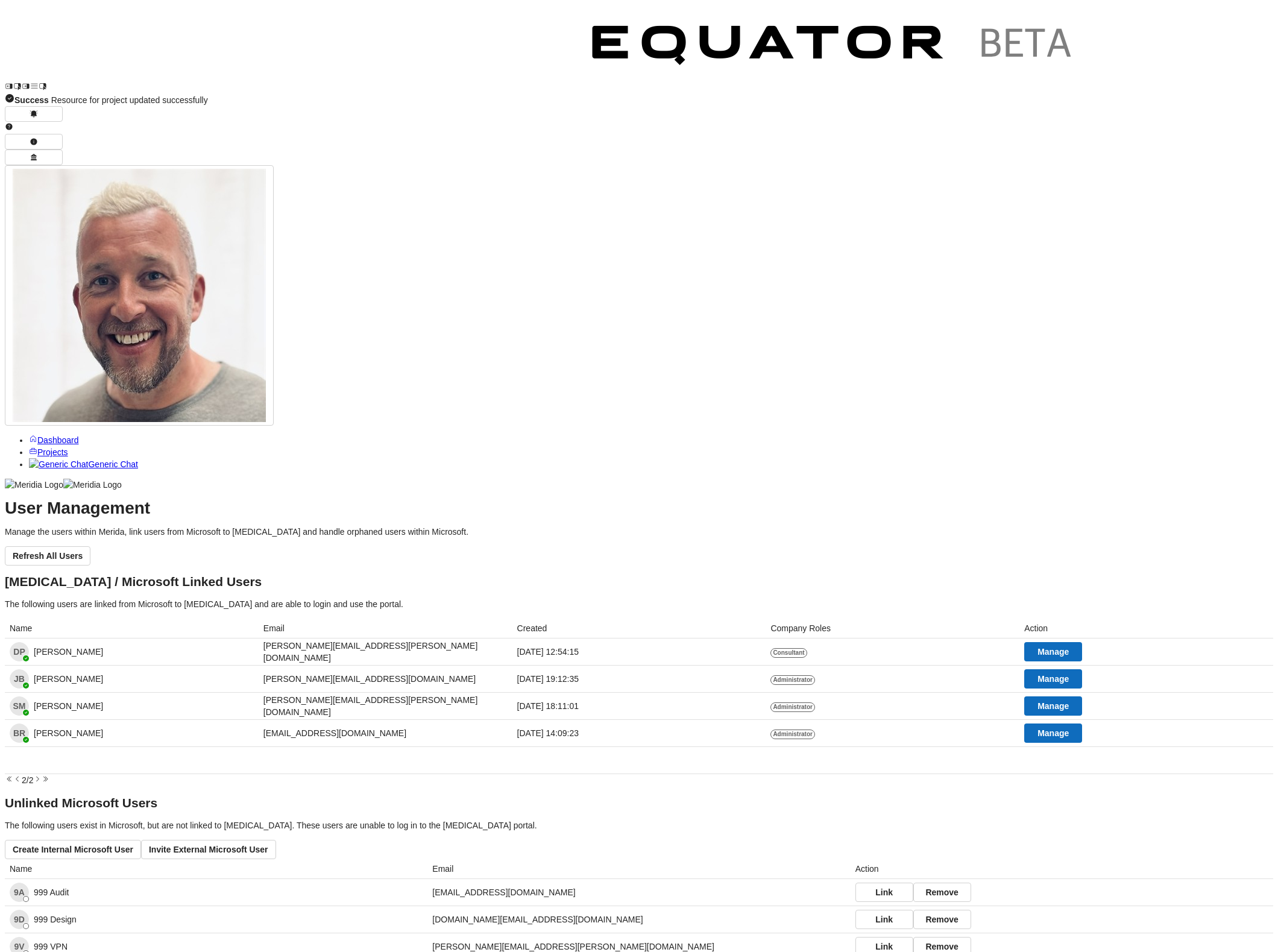
click at [772, 579] on div "User Management Manage the users within Merida, link users from Microsoft to [M…" at bounding box center [639, 808] width 1268 height 611
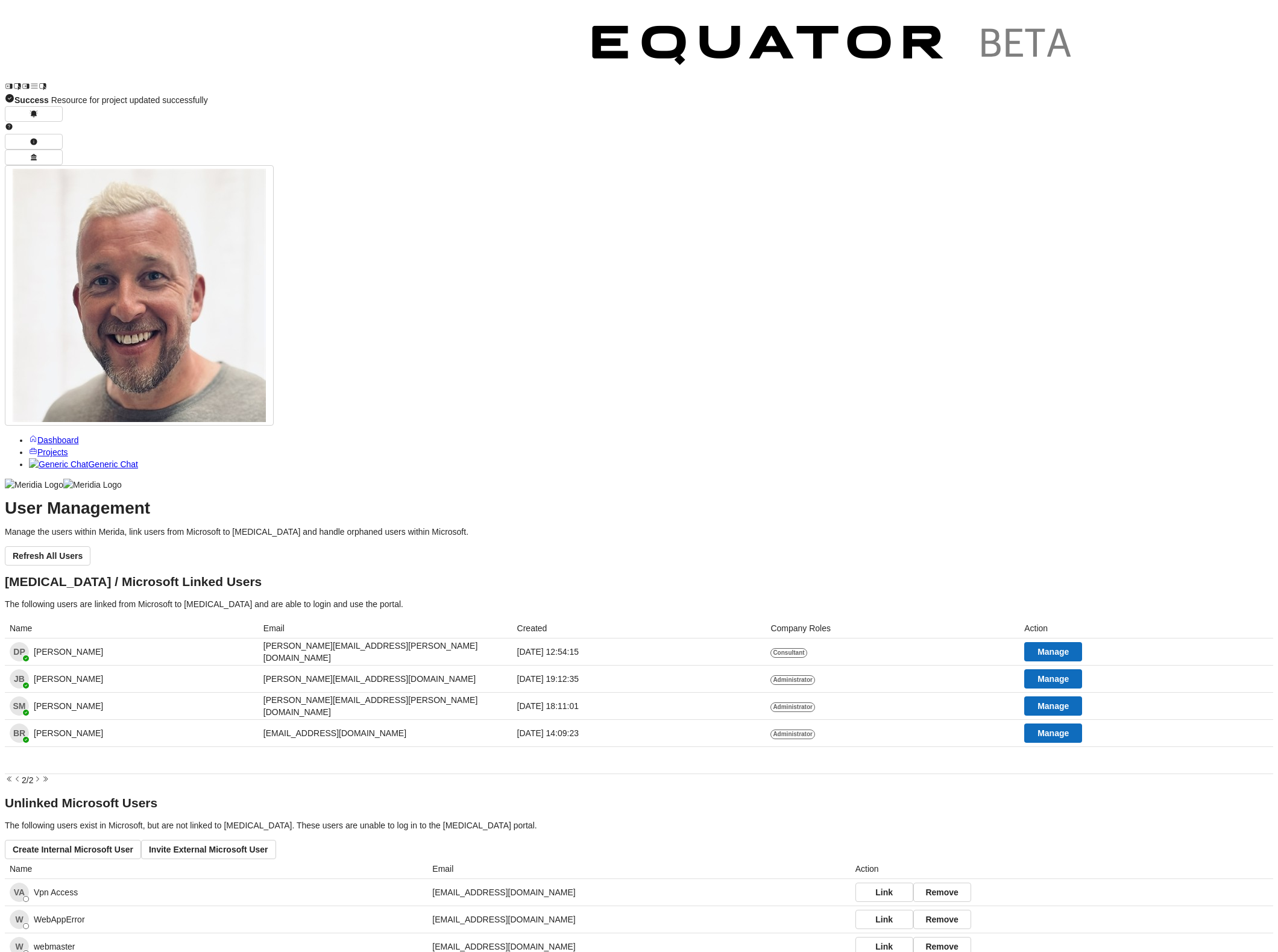
click at [715, 703] on div "User Management Manage the users within Merida, link users from Microsoft to [M…" at bounding box center [639, 808] width 1268 height 611
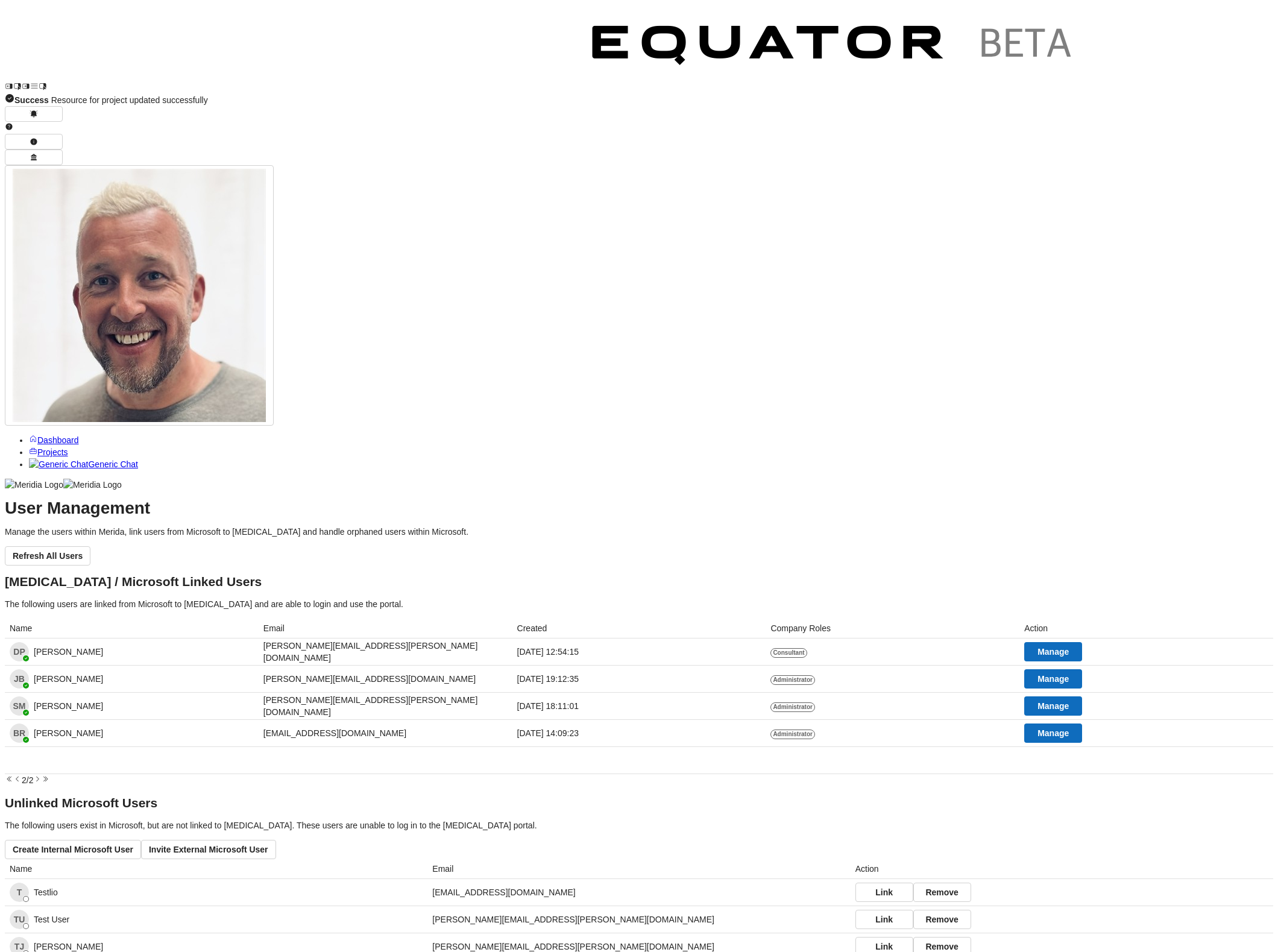
click at [711, 596] on div "User Management Manage the users within Merida, link users from Microsoft to [M…" at bounding box center [639, 808] width 1268 height 611
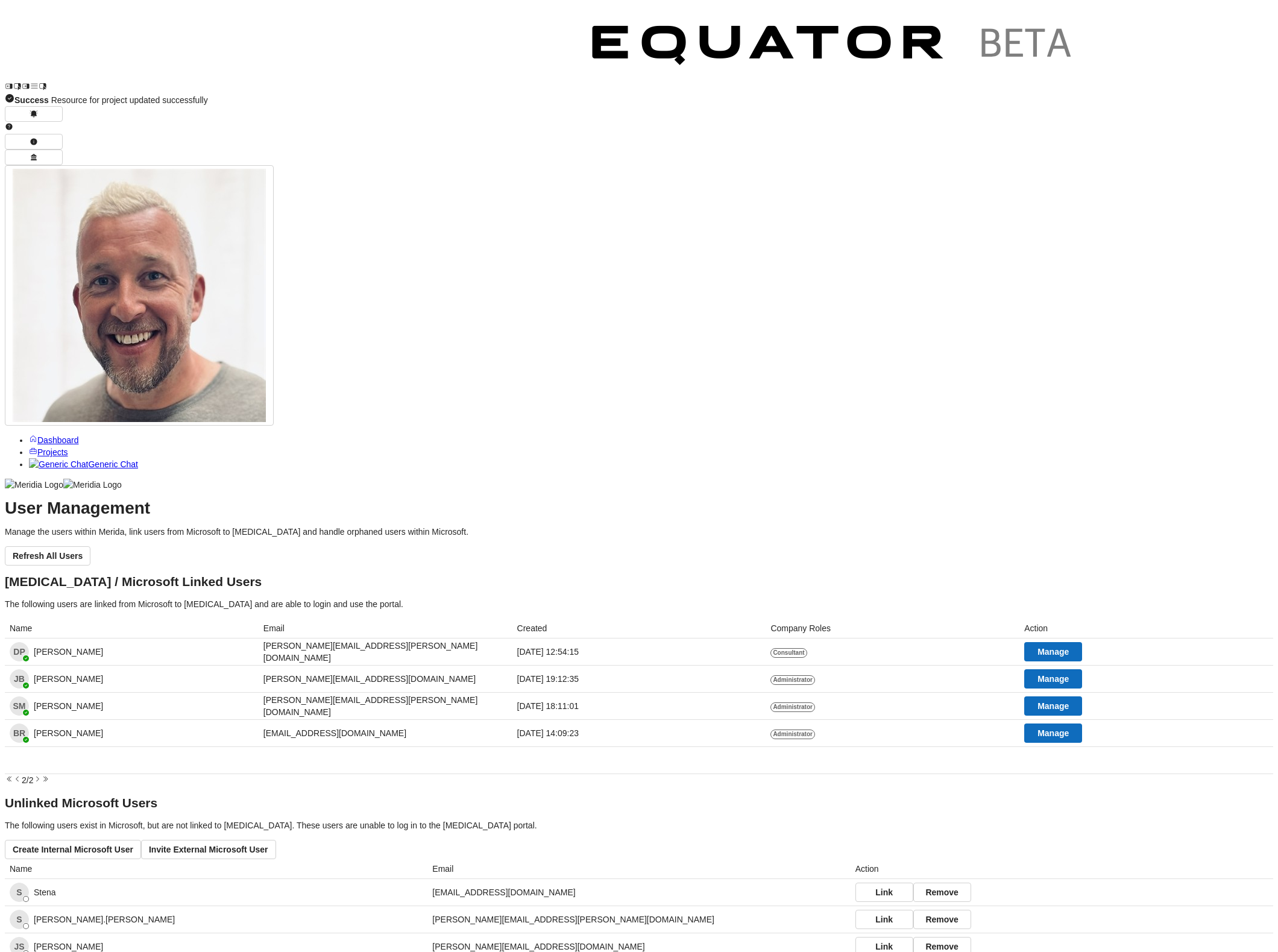
click at [53, 435] on span "Dashboard" at bounding box center [58, 439] width 41 height 10
